Goal: Task Accomplishment & Management: Manage account settings

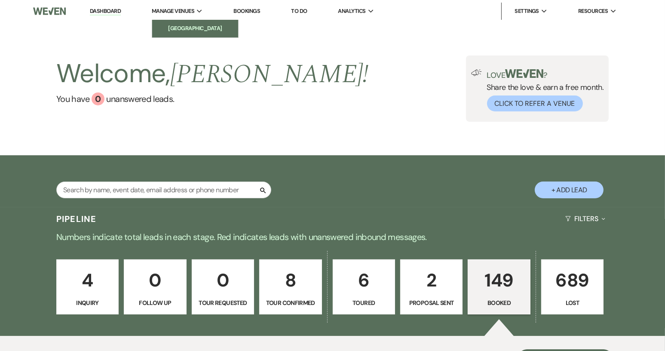
click at [195, 23] on link "[GEOGRAPHIC_DATA]" at bounding box center [195, 28] width 86 height 17
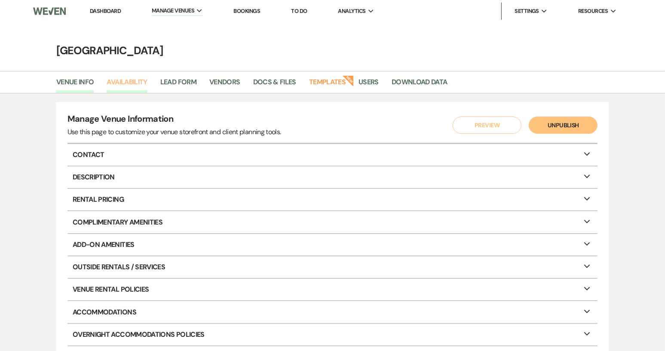
click at [125, 84] on link "Availability" at bounding box center [127, 85] width 40 height 16
select select "2"
select select "2026"
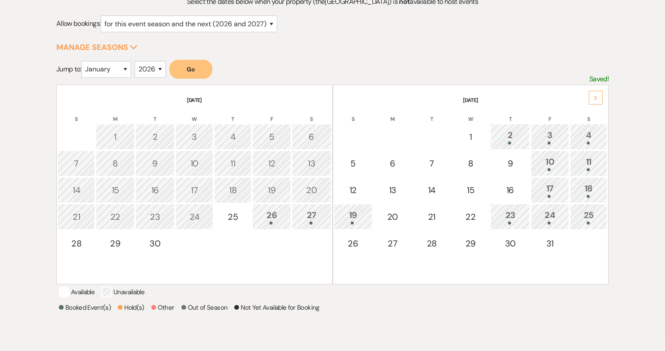
scroll to position [129, 0]
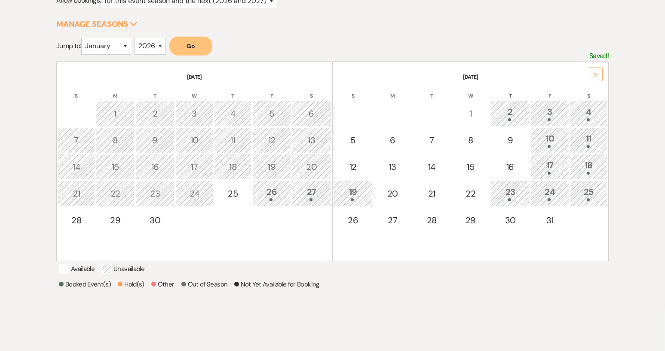
click at [592, 73] on div "Next" at bounding box center [596, 75] width 14 height 14
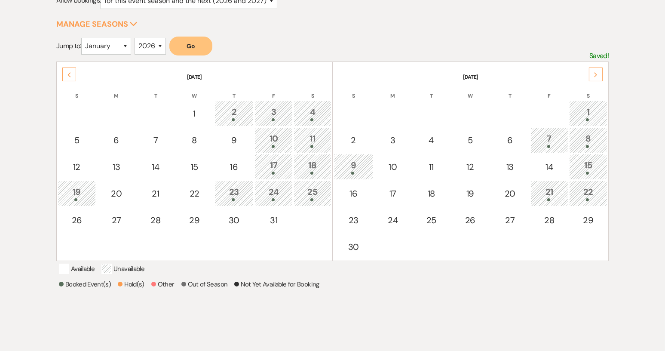
scroll to position [0, 0]
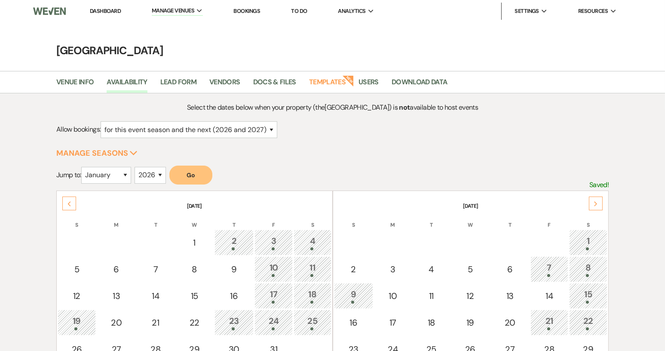
click at [104, 13] on link "Dashboard" at bounding box center [105, 10] width 31 height 7
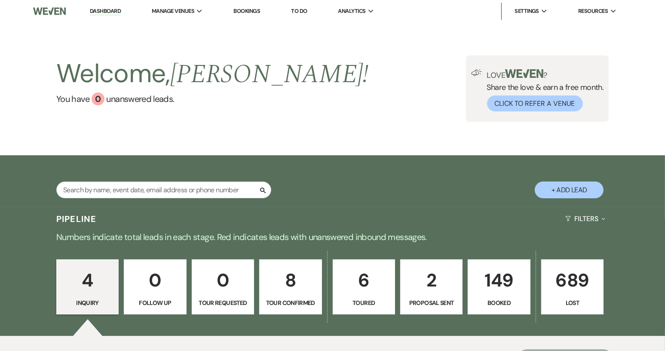
click at [495, 288] on p "149" at bounding box center [498, 280] width 51 height 29
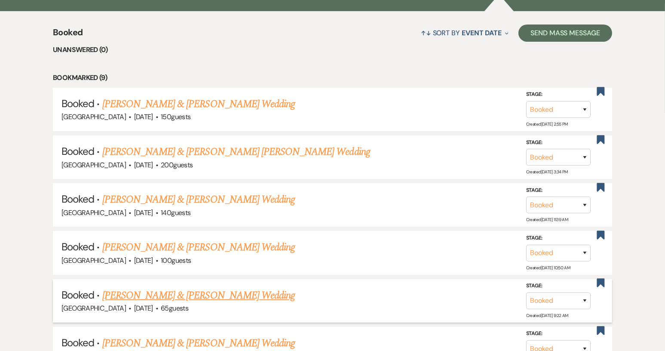
scroll to position [344, 0]
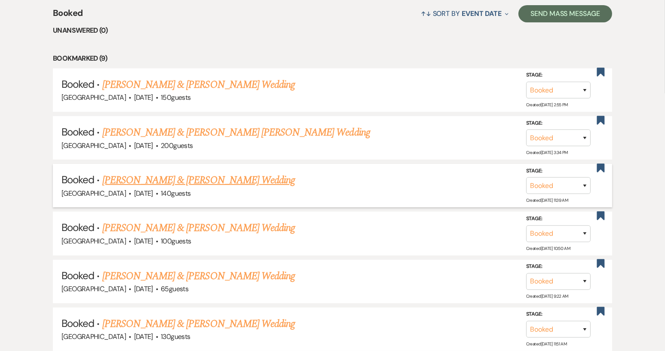
click at [203, 182] on link "[PERSON_NAME] & [PERSON_NAME] Wedding" at bounding box center [198, 179] width 193 height 15
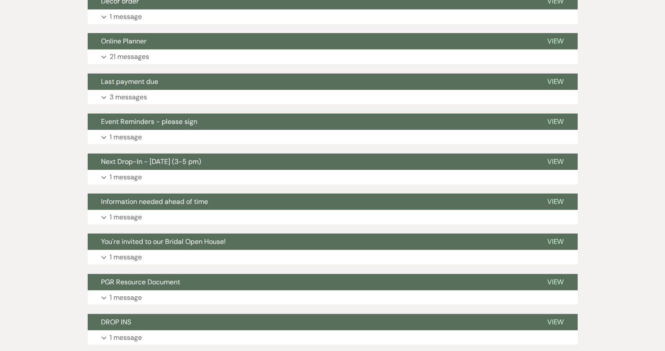
scroll to position [129, 0]
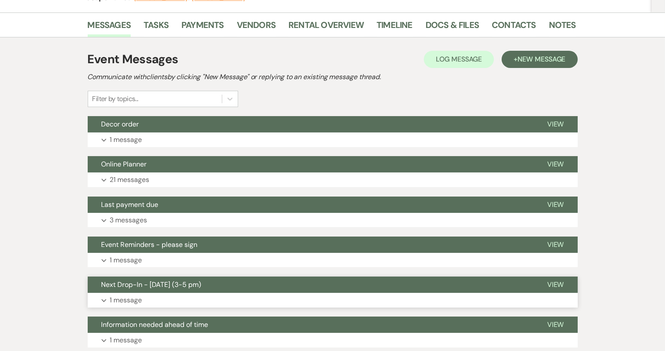
click at [185, 284] on span "Next Drop-In - [DATE] (3-5 pm)" at bounding box center [151, 284] width 100 height 9
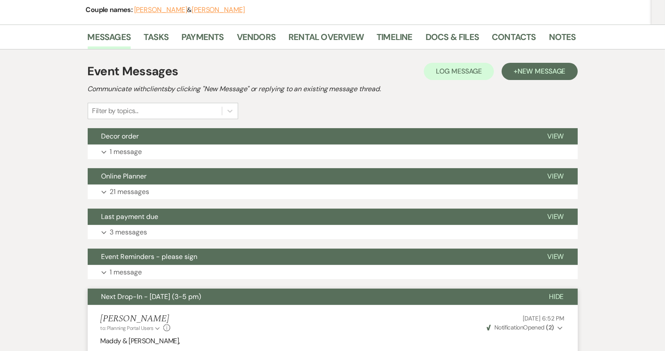
scroll to position [0, 0]
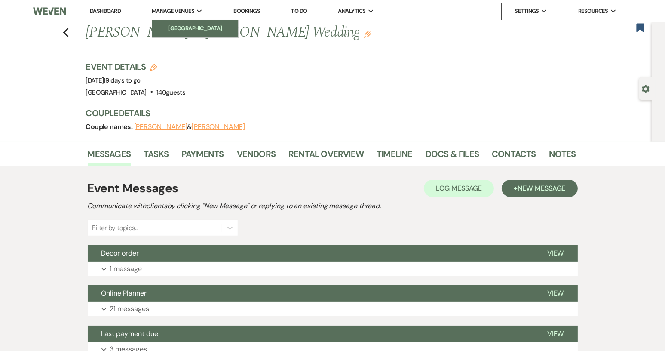
click at [198, 31] on li "[GEOGRAPHIC_DATA]" at bounding box center [195, 28] width 77 height 9
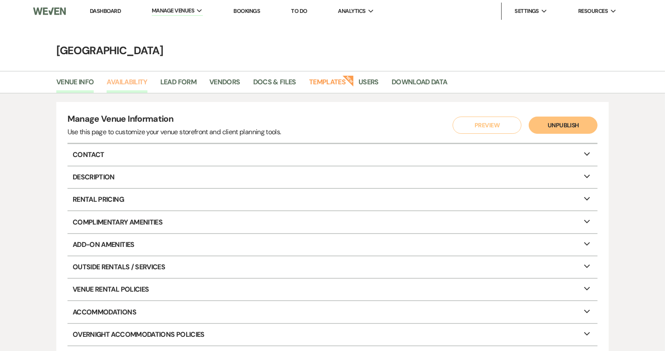
click at [126, 80] on link "Availability" at bounding box center [127, 85] width 40 height 16
select select "2"
select select "2026"
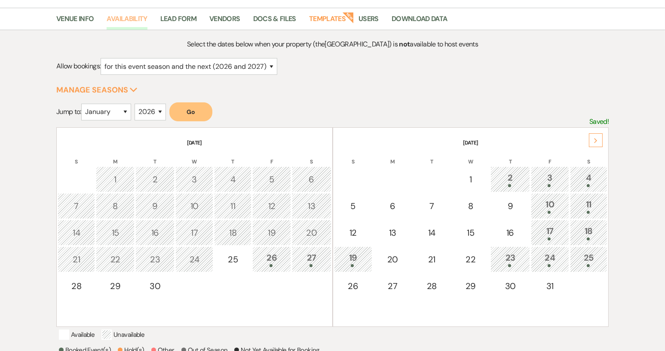
scroll to position [86, 0]
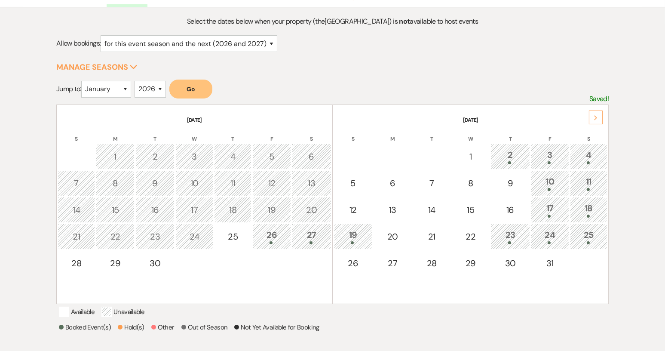
click at [596, 120] on div "Next" at bounding box center [596, 117] width 14 height 14
